Goal: Task Accomplishment & Management: Use online tool/utility

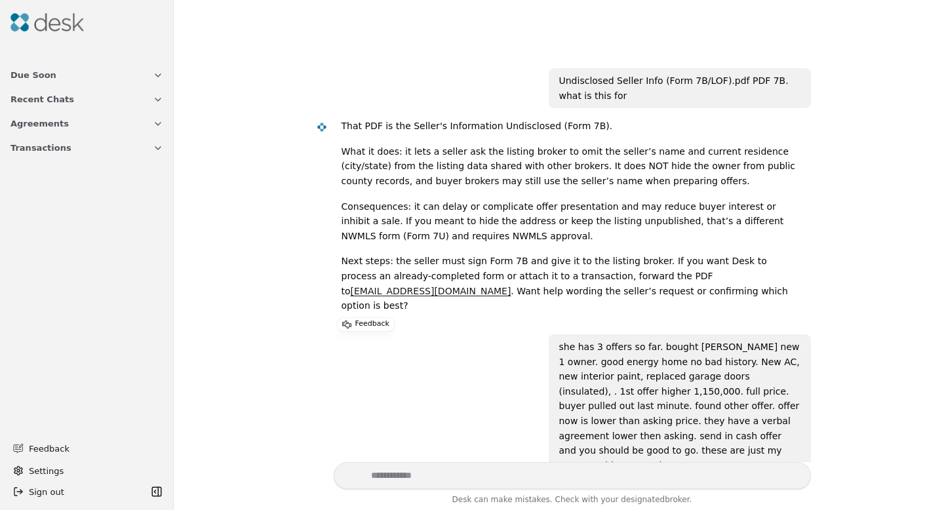
scroll to position [10622, 0]
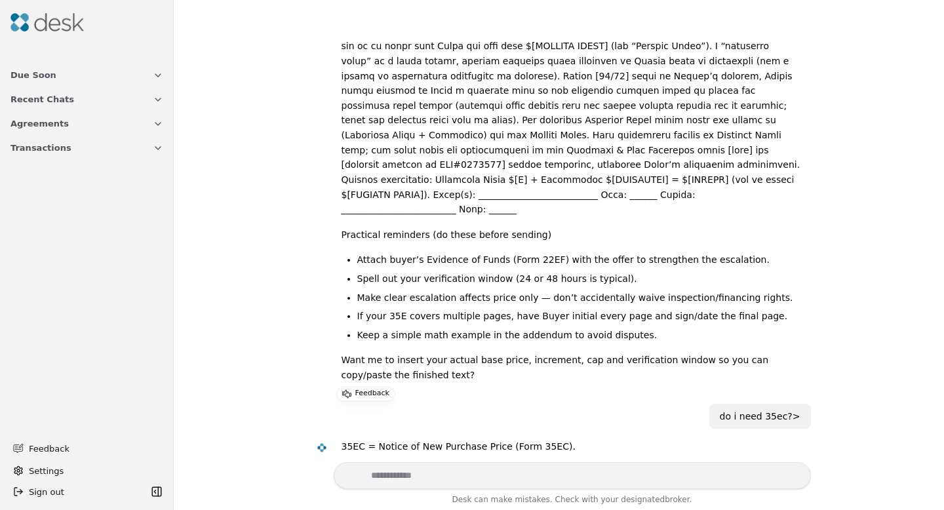
click at [60, 147] on span "Transactions" at bounding box center [40, 148] width 61 height 14
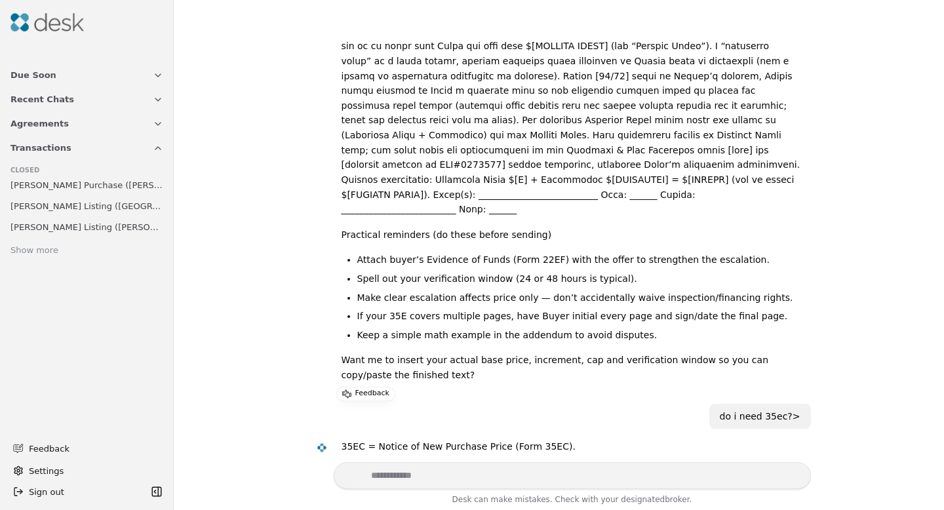
click at [38, 252] on div "Show more" at bounding box center [34, 251] width 48 height 14
click at [64, 125] on button "Agreements" at bounding box center [87, 123] width 168 height 24
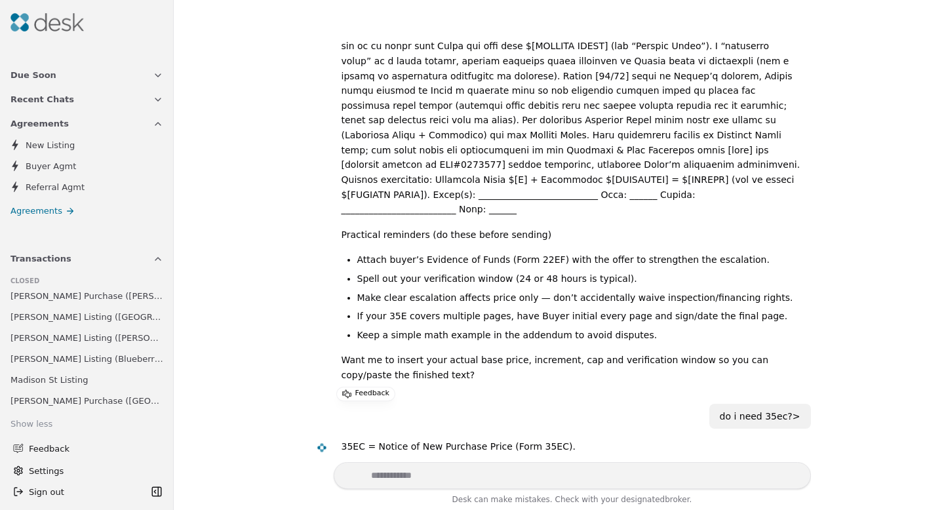
click at [64, 189] on span "Referral Agmt" at bounding box center [55, 187] width 59 height 14
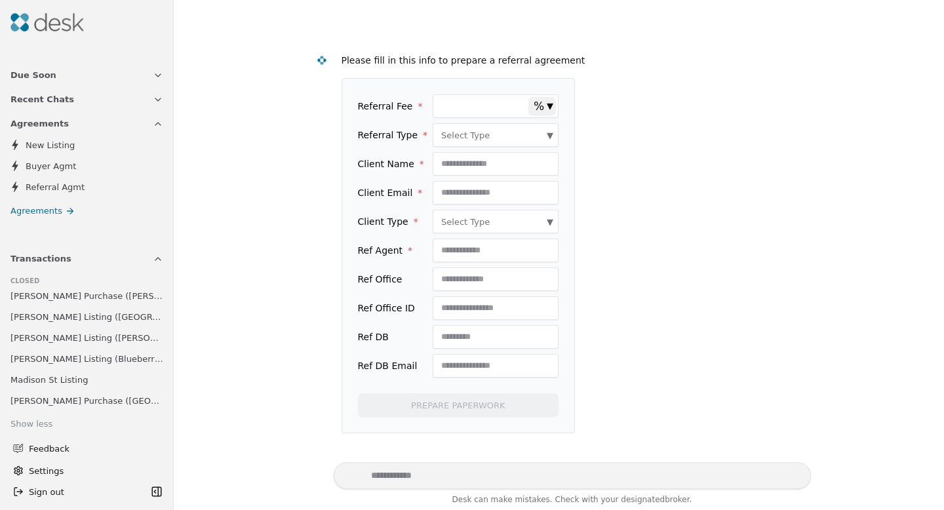
scroll to position [58, 0]
click at [514, 132] on html "Due Soon Recent Chats Agreements New Listing Buyer Agmt Referral Agmt Agreement…" at bounding box center [472, 255] width 944 height 510
click at [625, 152] on html "Due Soon Recent Chats Agreements New Listing Buyer Agmt Referral Agmt Agreement…" at bounding box center [472, 255] width 944 height 510
click at [545, 104] on html "Due Soon Recent Chats Agreements New Listing Buyer Agmt Referral Agmt Agreement…" at bounding box center [472, 255] width 944 height 510
click at [589, 104] on html "Due Soon Recent Chats Agreements New Listing Buyer Agmt Referral Agmt Agreement…" at bounding box center [472, 255] width 944 height 510
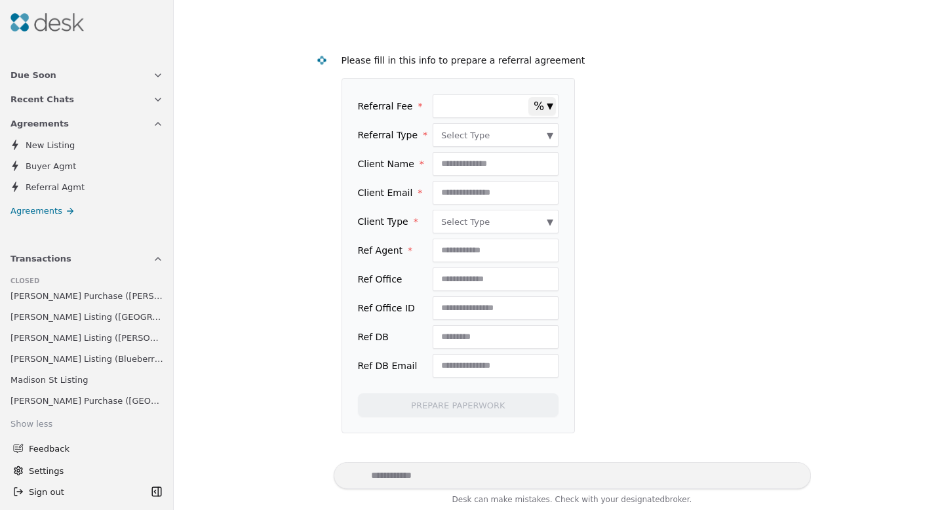
click at [66, 206] on icon at bounding box center [70, 211] width 10 height 10
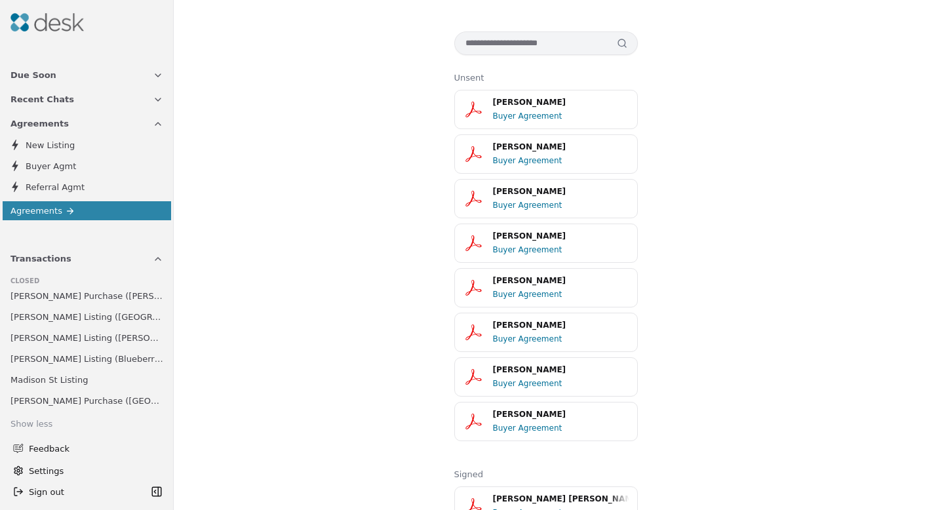
click at [69, 167] on span "Buyer Agmt" at bounding box center [51, 166] width 50 height 14
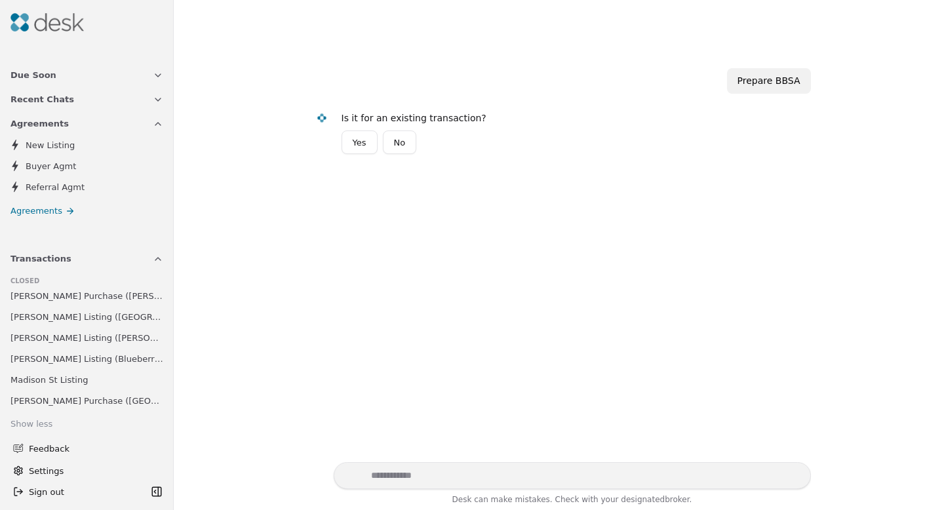
click at [370, 143] on button "Yes" at bounding box center [359, 142] width 36 height 24
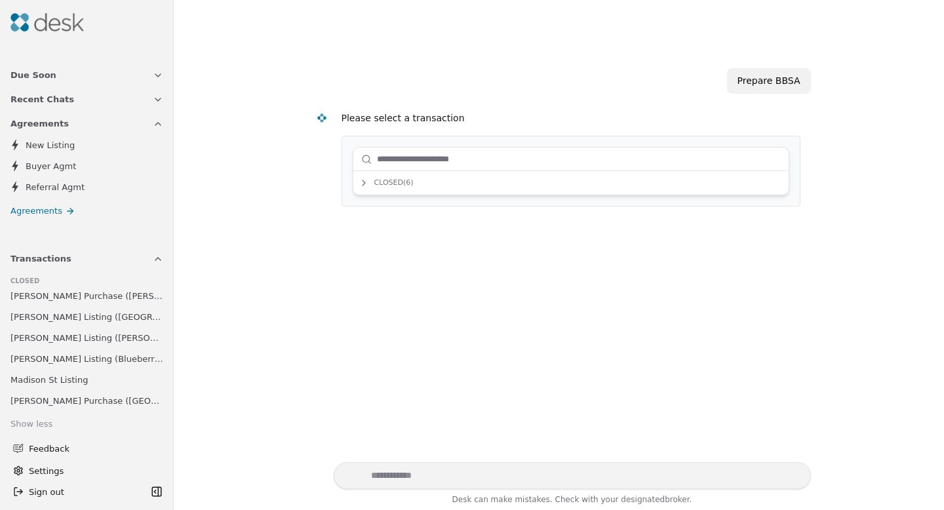
click at [395, 158] on input "text" at bounding box center [579, 159] width 404 height 26
click at [396, 183] on span "Closed ( 6 )" at bounding box center [385, 183] width 55 height 12
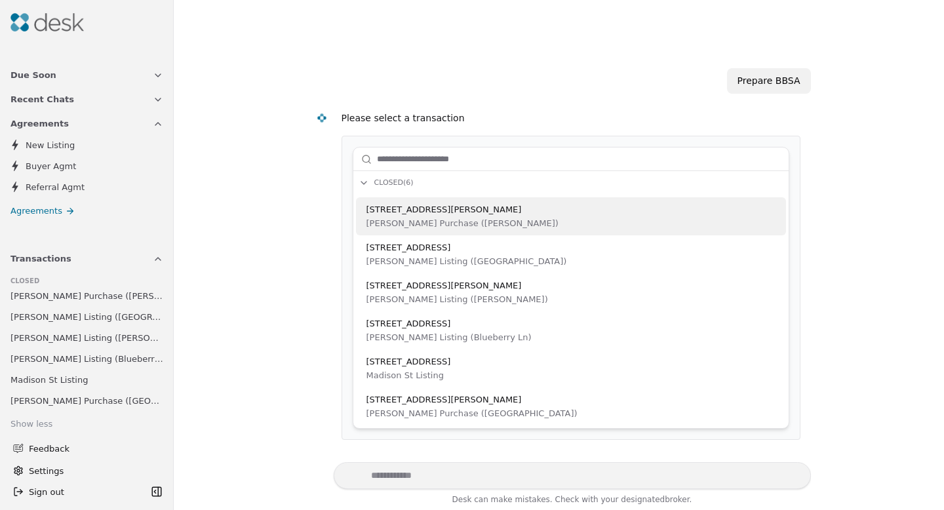
scroll to position [7, 0]
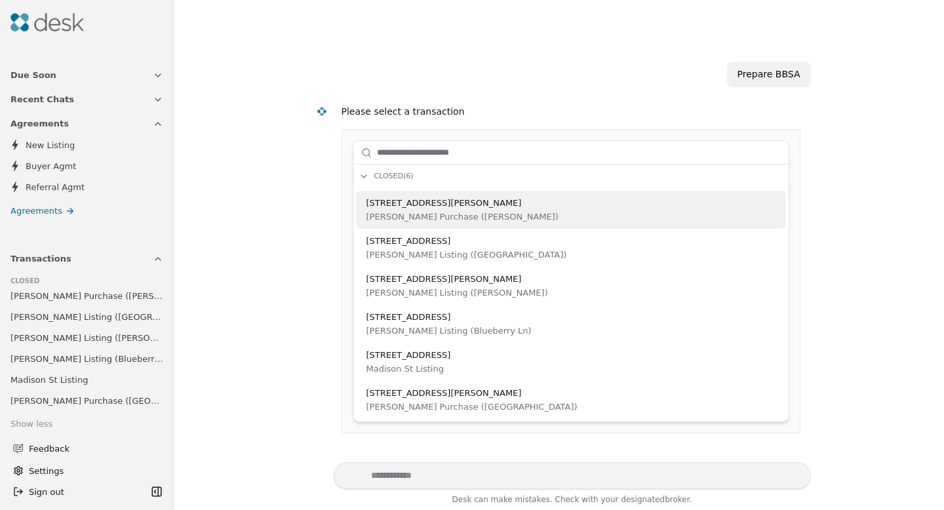
click at [516, 106] on div "Please select a transaction" at bounding box center [570, 111] width 459 height 15
